Goal: Check status: Check status

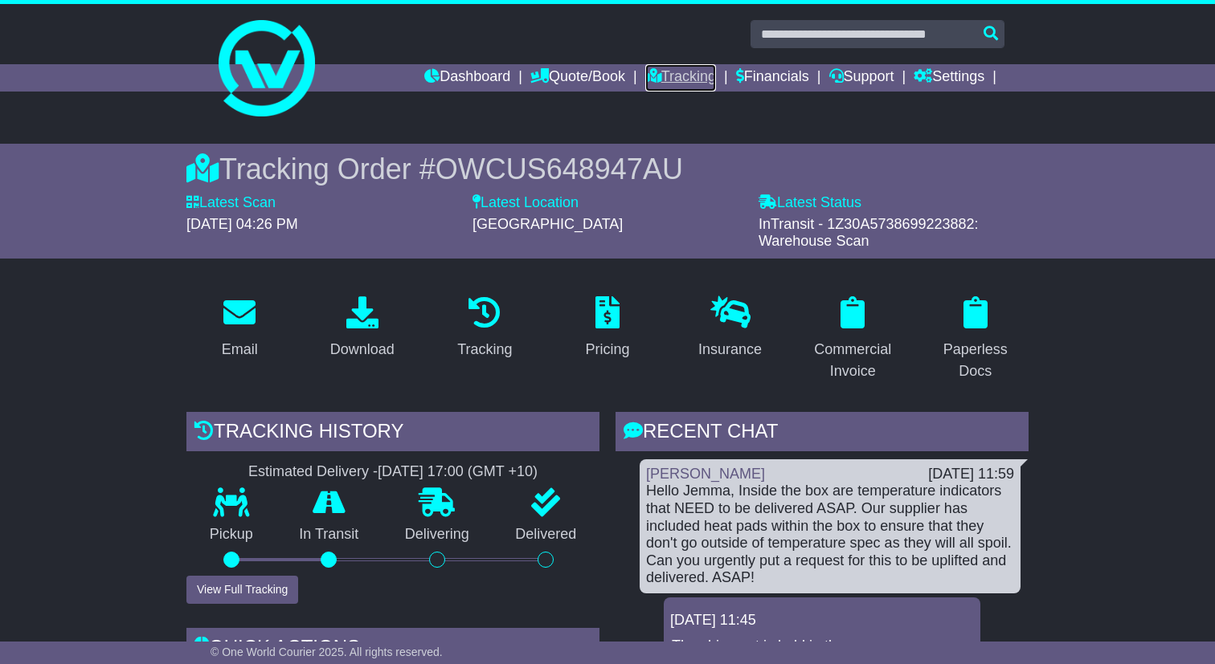
click at [670, 79] on link "Tracking" at bounding box center [680, 77] width 71 height 27
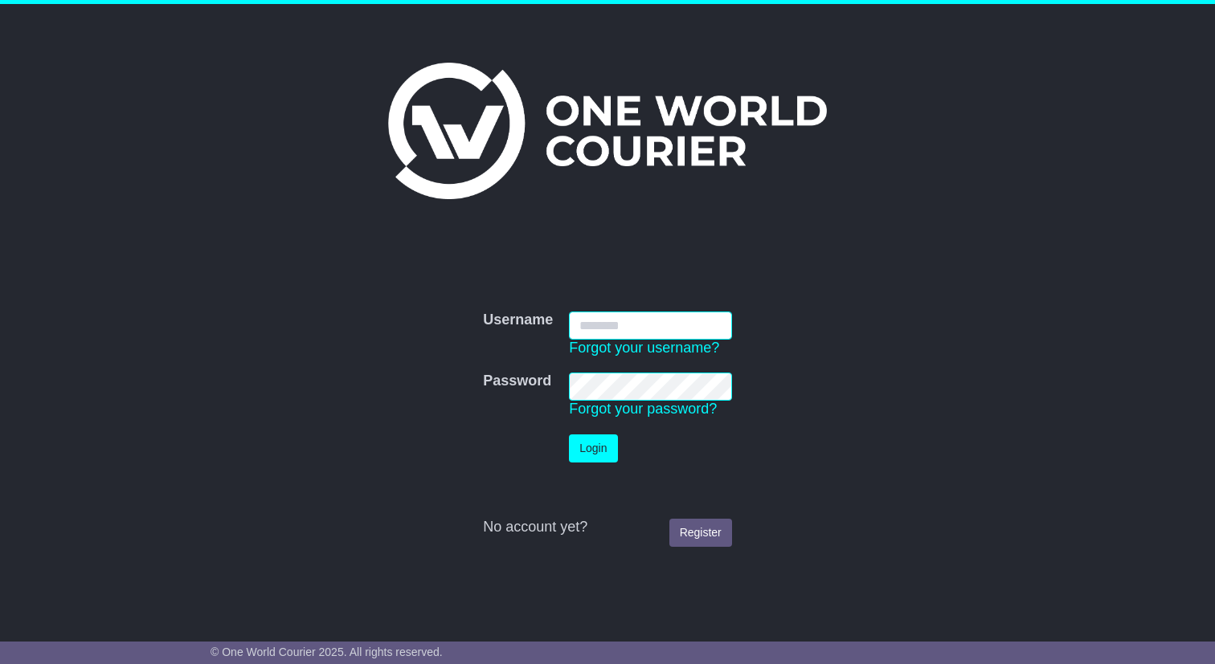
type input "**********"
click at [594, 439] on button "Login" at bounding box center [593, 449] width 48 height 28
